Goal: Task Accomplishment & Management: Complete application form

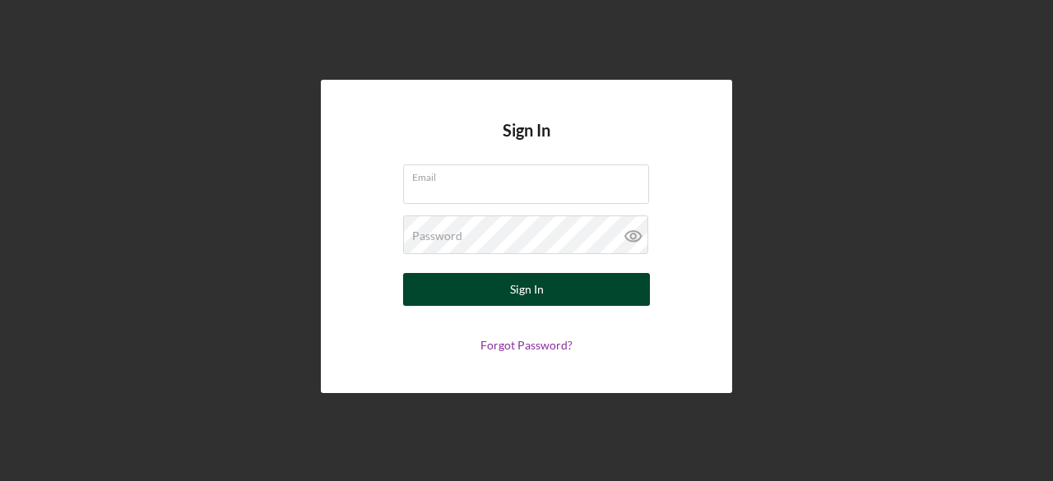
type input "[EMAIL_ADDRESS][DOMAIN_NAME]"
click at [578, 295] on button "Sign In" at bounding box center [526, 289] width 247 height 33
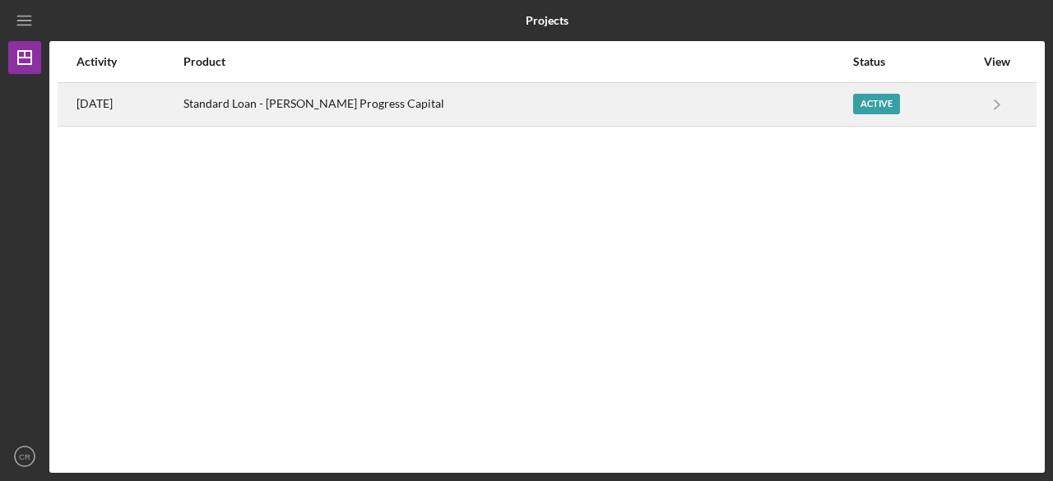
click at [344, 98] on div "Standard Loan - [PERSON_NAME] Progress Capital" at bounding box center [517, 104] width 667 height 41
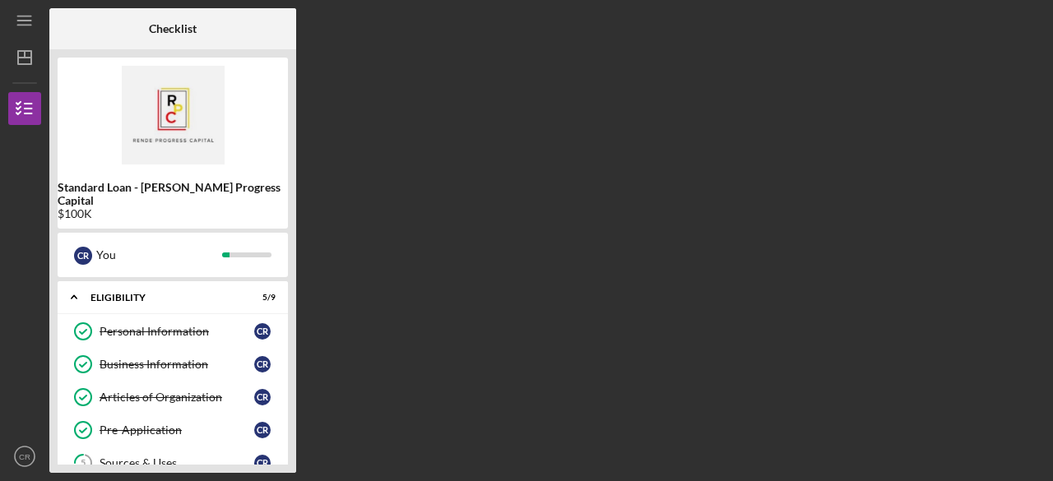
click at [291, 431] on div "Standard Loan - [PERSON_NAME] Progress Capital $100K C R You Icon/Expander Elig…" at bounding box center [172, 261] width 247 height 424
click at [151, 457] on div "Sources & Uses" at bounding box center [177, 463] width 155 height 13
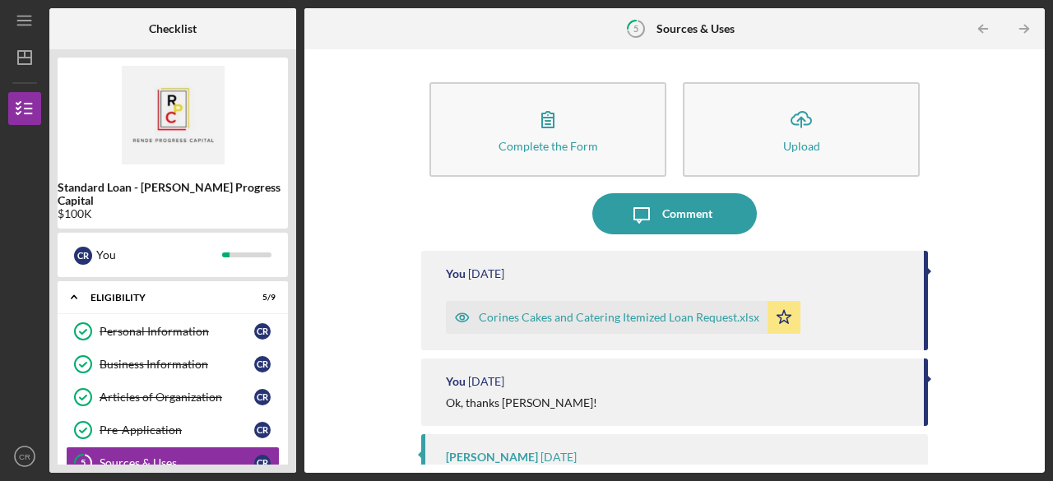
click at [1042, 368] on div "Complete the Form Form Icon/Upload Upload Icon/Message Comment You [DATE] Corin…" at bounding box center [674, 261] width 741 height 424
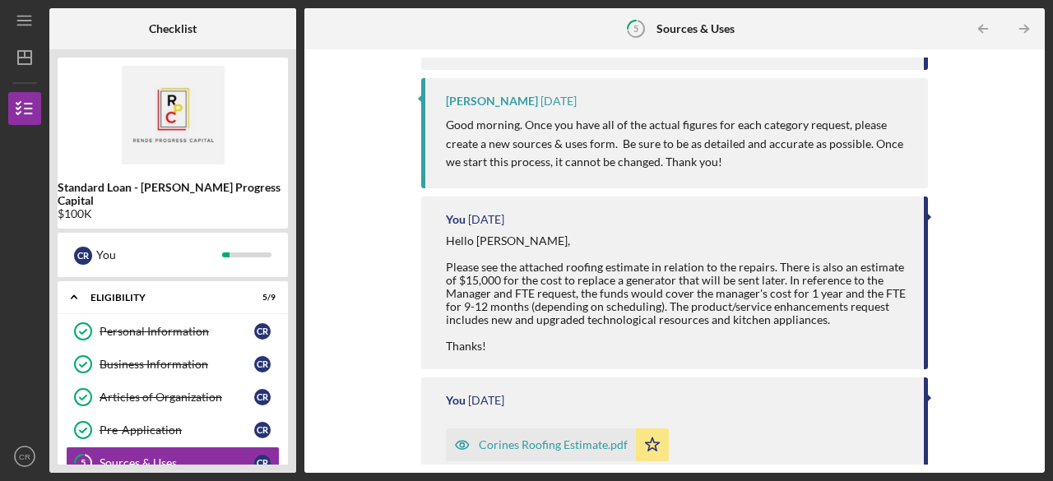
click at [1030, 91] on div "Complete the Form Form Icon/Upload Upload Icon/Message Comment You [DATE] Corin…" at bounding box center [675, 261] width 724 height 407
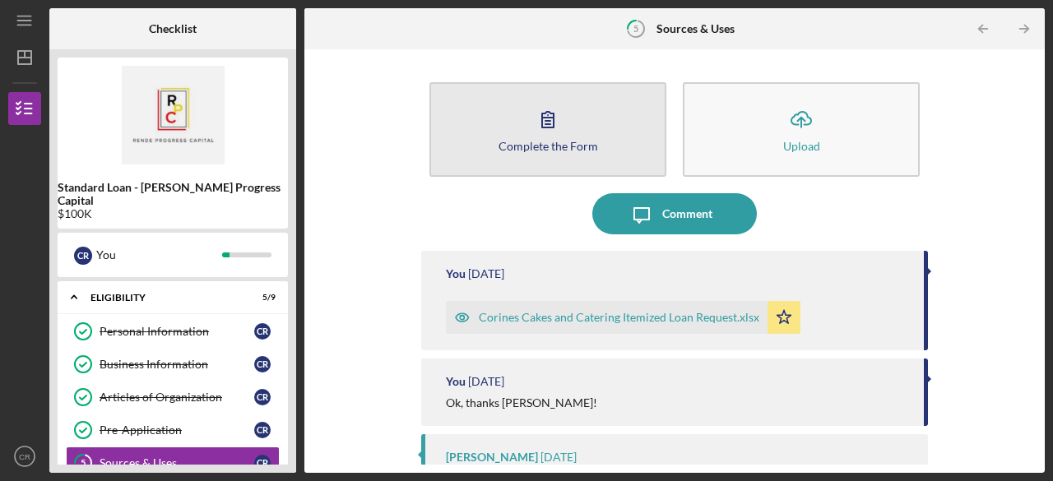
click at [554, 124] on icon "button" at bounding box center [548, 119] width 41 height 41
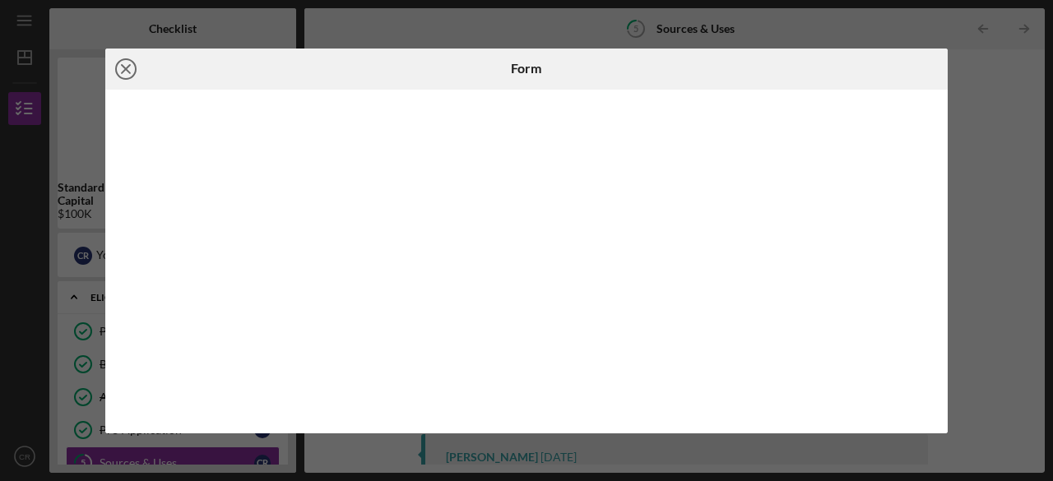
click at [121, 69] on icon "Icon/Close" at bounding box center [125, 69] width 41 height 41
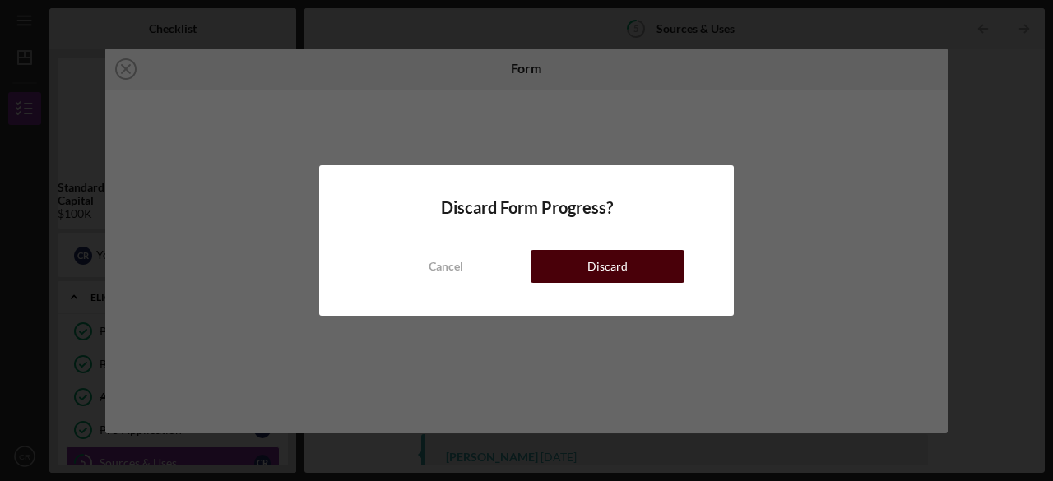
click at [572, 264] on button "Discard" at bounding box center [608, 266] width 154 height 33
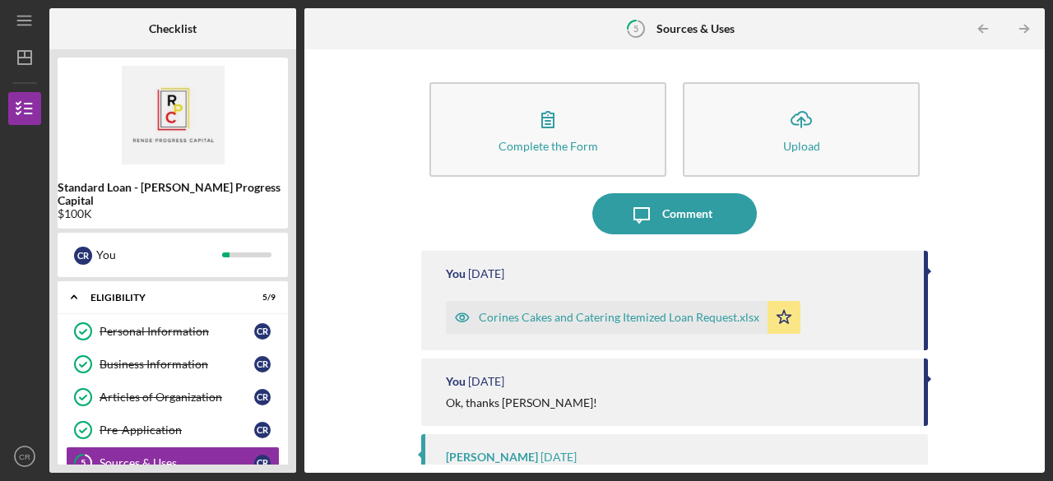
click at [1034, 50] on div "Complete the Form Form Icon/Upload Upload Icon/Message Comment You [DATE] Corin…" at bounding box center [674, 261] width 741 height 424
click at [1040, 351] on div "Complete the Form Form Icon/Upload Upload Icon/Message Comment You [DATE] Corin…" at bounding box center [674, 261] width 741 height 424
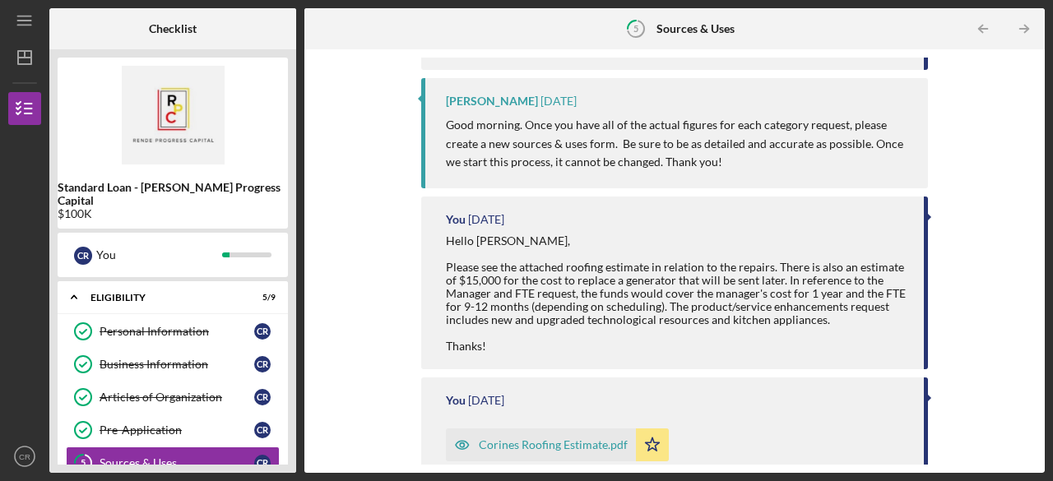
scroll to position [713, 0]
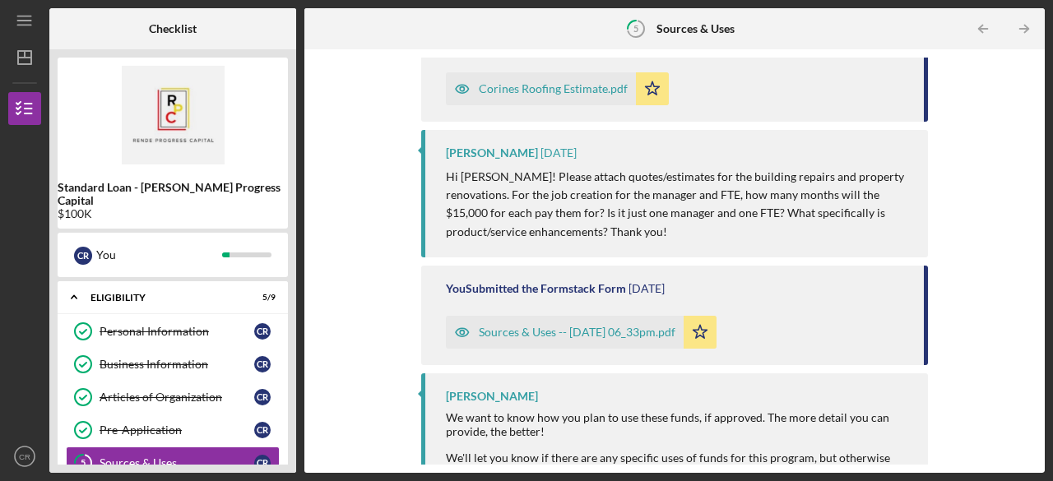
click at [1031, 445] on div "Complete the Form Form Icon/Upload Upload Icon/Message Comment You [DATE] Corin…" at bounding box center [675, 261] width 724 height 407
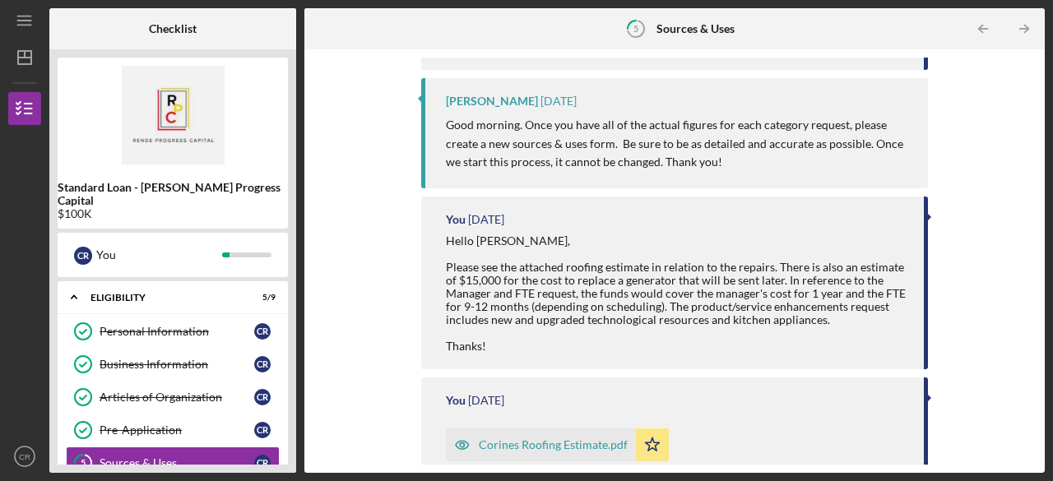
scroll to position [0, 0]
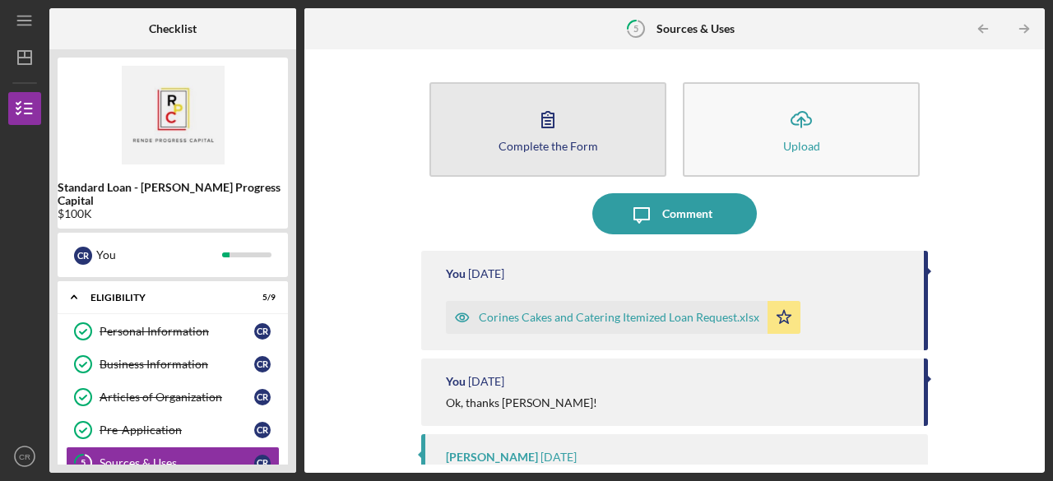
click at [579, 141] on div "Complete the Form" at bounding box center [549, 146] width 100 height 12
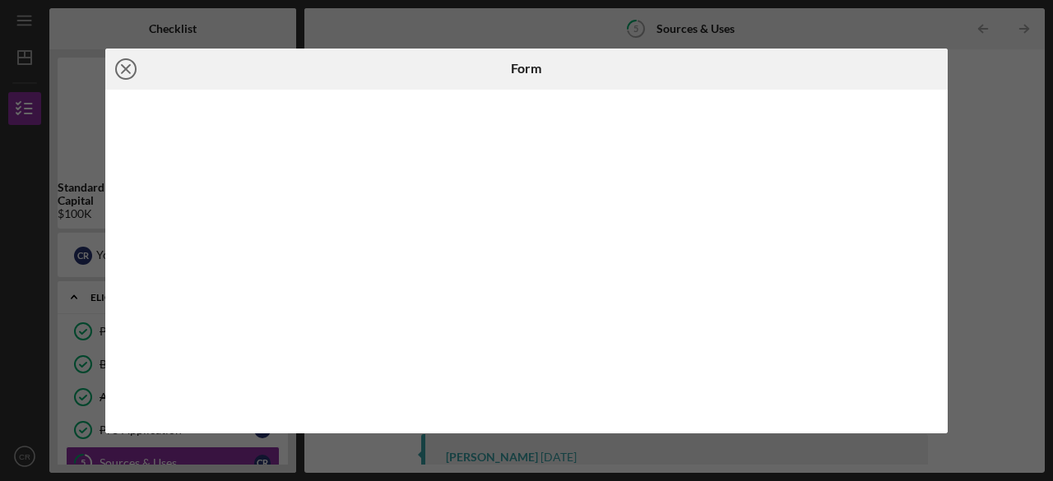
click at [124, 70] on line at bounding box center [126, 69] width 8 height 8
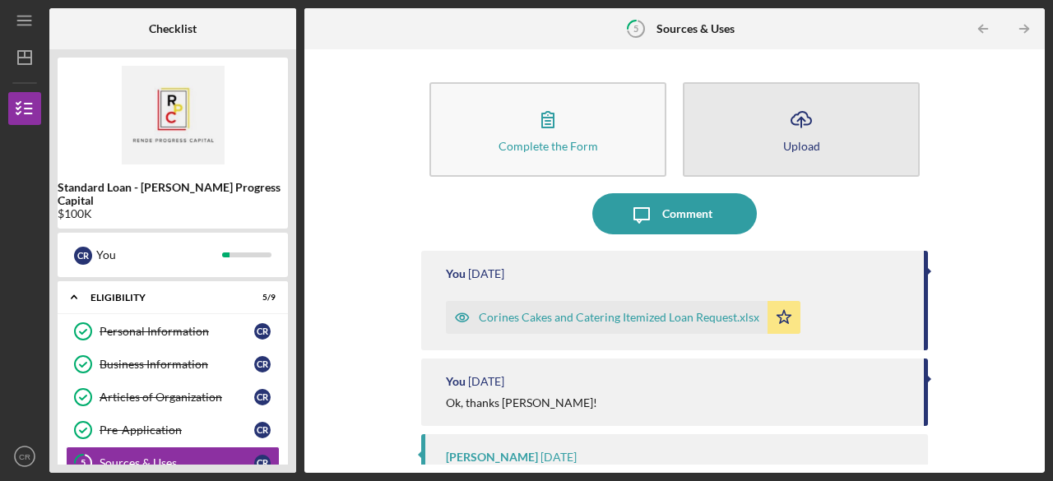
click at [794, 130] on icon "Icon/Upload" at bounding box center [801, 119] width 41 height 41
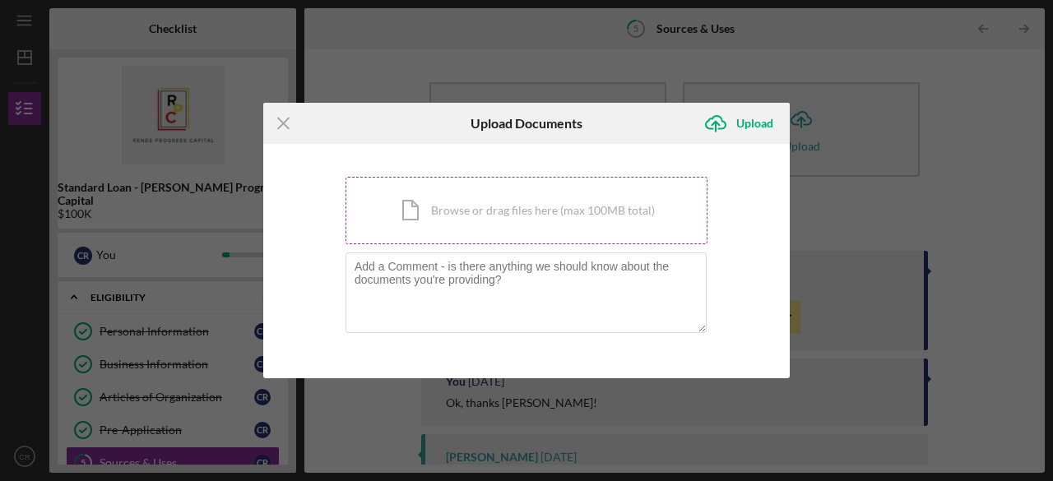
click at [464, 211] on div "Icon/Document Browse or drag files here (max 100MB total) Tap to choose files o…" at bounding box center [527, 210] width 362 height 67
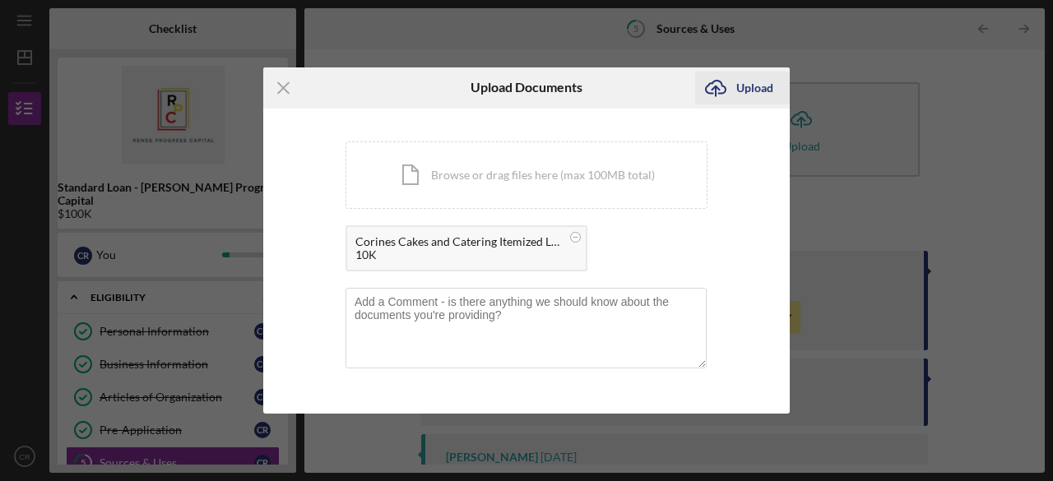
click at [754, 86] on div "Upload" at bounding box center [755, 88] width 37 height 33
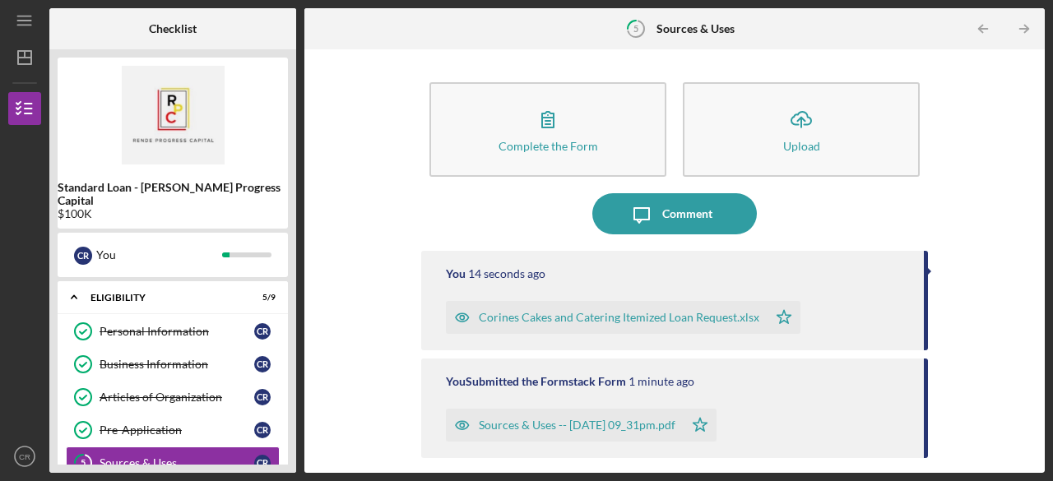
click at [1039, 424] on div "Complete the Form Form Icon/Upload Upload Icon/Message Comment You 14 seconds a…" at bounding box center [674, 261] width 741 height 424
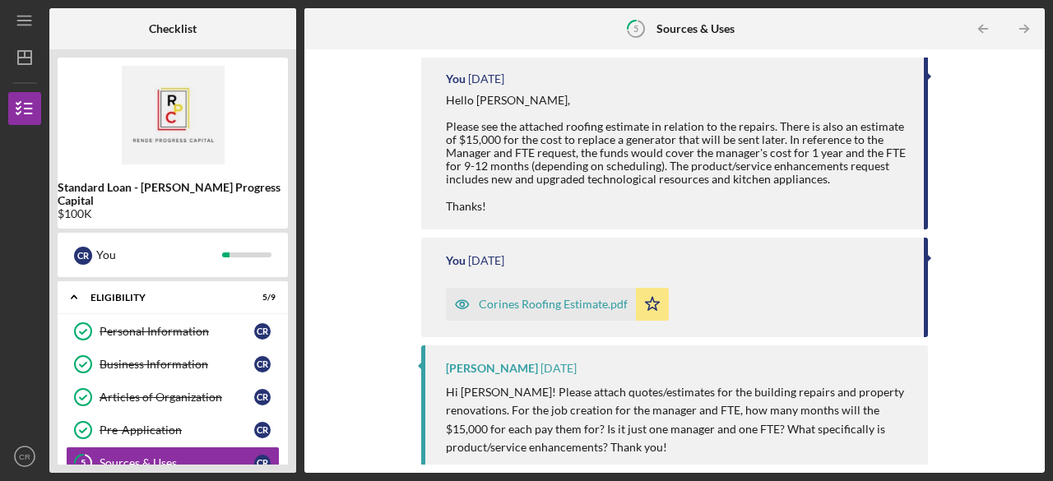
scroll to position [1041, 0]
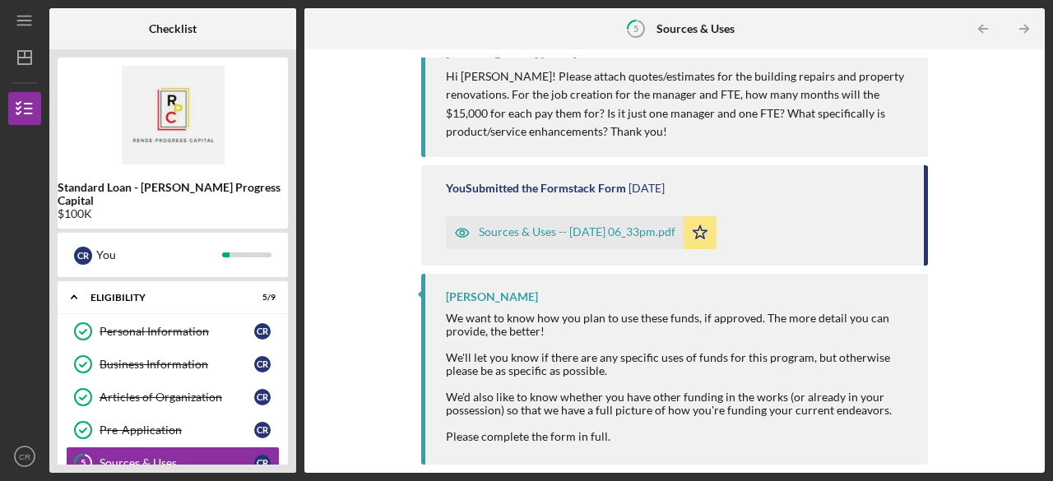
drag, startPoint x: 1039, startPoint y: 65, endPoint x: 1029, endPoint y: 70, distance: 11.0
click at [1029, 70] on div "Complete the Form Form Icon/Upload Upload Icon/Message Comment You 19 seconds a…" at bounding box center [674, 261] width 741 height 424
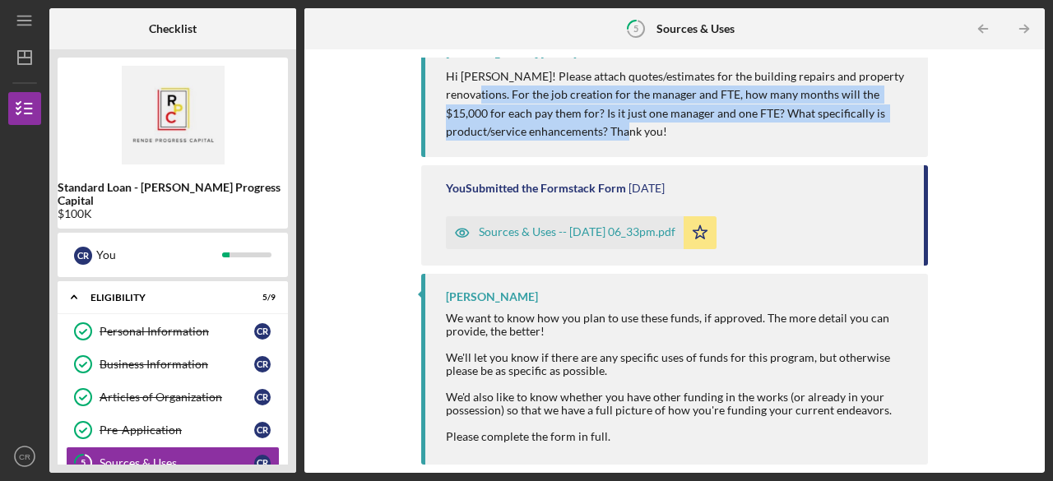
drag, startPoint x: 1029, startPoint y: 70, endPoint x: 1032, endPoint y: 158, distance: 88.1
click at [1032, 158] on div "Complete the Form Form Icon/Upload Upload Icon/Message Comment You 20 seconds a…" at bounding box center [675, 261] width 724 height 407
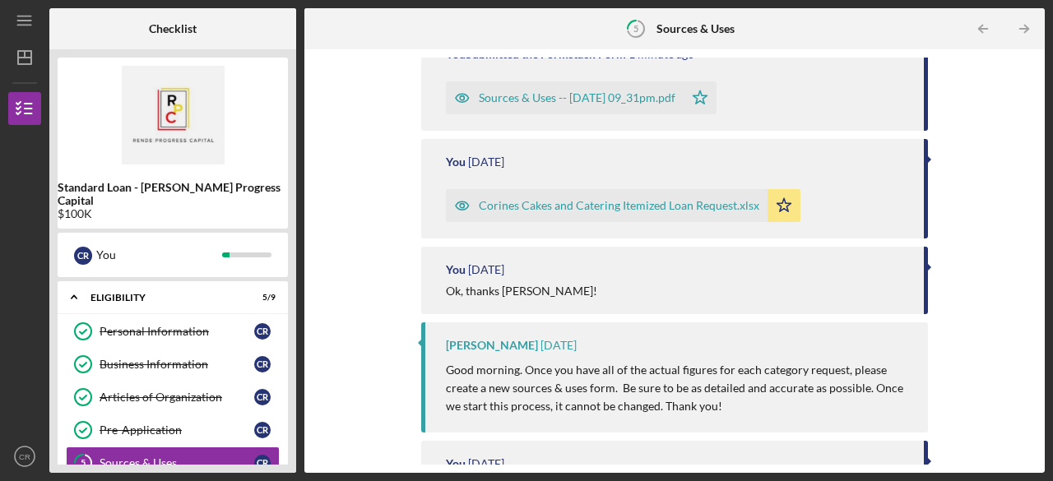
scroll to position [0, 0]
